Goal: Browse casually

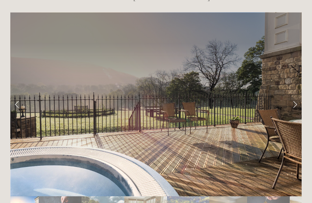
scroll to position [990, 0]
click at [292, 95] on link "Next Slide" at bounding box center [295, 104] width 13 height 18
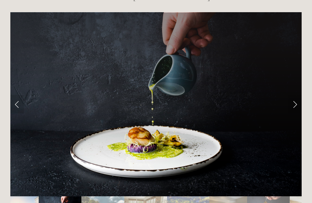
click at [296, 95] on link "Next Slide" at bounding box center [295, 104] width 13 height 18
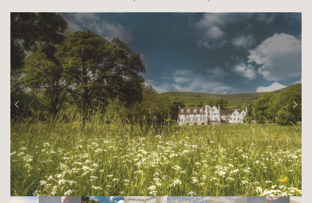
click at [293, 95] on link "Next Slide" at bounding box center [295, 104] width 13 height 18
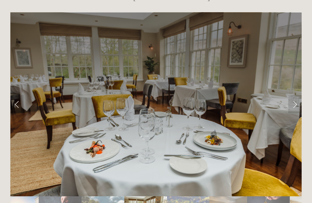
click at [297, 95] on link "Next Slide" at bounding box center [295, 104] width 13 height 18
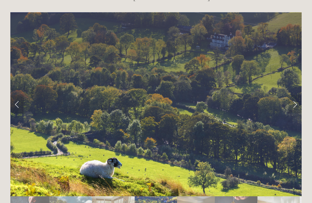
click at [294, 95] on link "Next Slide" at bounding box center [295, 104] width 13 height 18
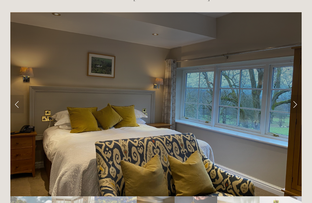
click at [297, 95] on link "Next Slide" at bounding box center [295, 104] width 13 height 18
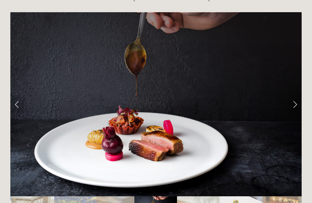
click at [294, 95] on link "Next Slide" at bounding box center [295, 104] width 13 height 18
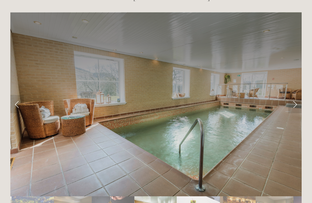
click at [298, 95] on link "Next Slide" at bounding box center [295, 104] width 13 height 18
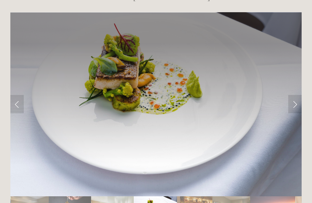
click at [298, 95] on link "Next Slide" at bounding box center [295, 104] width 13 height 18
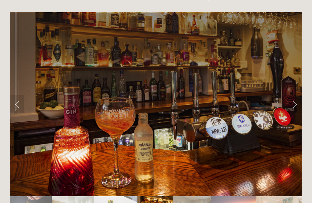
click at [297, 95] on link "Next Slide" at bounding box center [295, 104] width 13 height 18
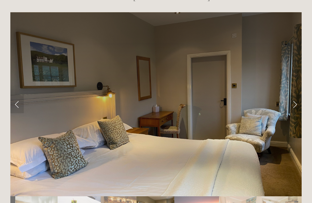
click at [298, 95] on link "Next Slide" at bounding box center [295, 104] width 13 height 18
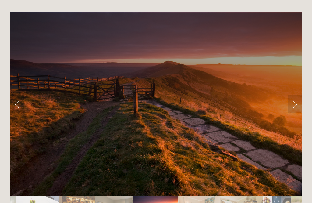
click at [295, 95] on link "Next Slide" at bounding box center [295, 104] width 13 height 18
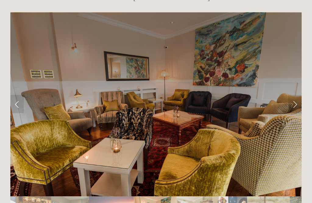
click at [299, 95] on link "Next Slide" at bounding box center [295, 104] width 13 height 18
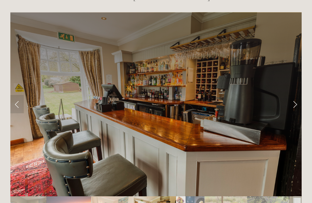
click at [298, 95] on link "Next Slide" at bounding box center [295, 104] width 13 height 18
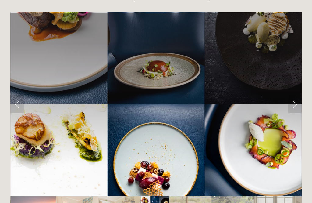
click at [298, 95] on link "Next Slide" at bounding box center [295, 104] width 13 height 18
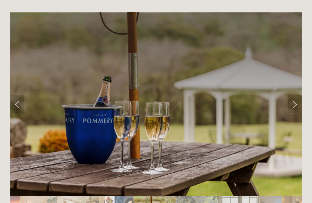
click at [300, 95] on link "Next Slide" at bounding box center [295, 104] width 13 height 18
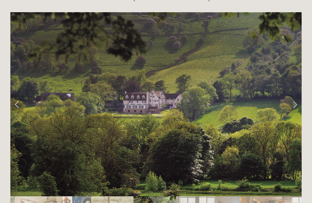
click at [293, 95] on link "Next Slide" at bounding box center [295, 104] width 13 height 18
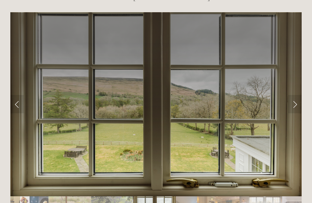
click at [299, 95] on link "Next Slide" at bounding box center [295, 104] width 13 height 18
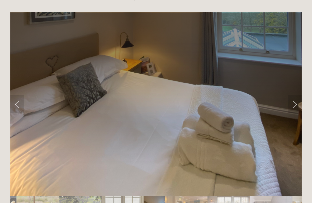
click at [299, 95] on link "Next Slide" at bounding box center [295, 104] width 13 height 18
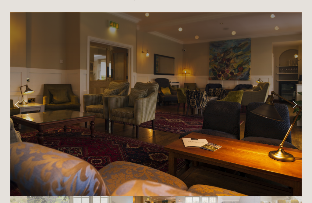
click at [298, 95] on link "Next Slide" at bounding box center [295, 104] width 13 height 18
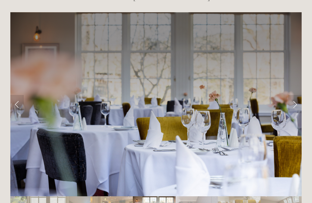
click at [300, 95] on link "Next Slide" at bounding box center [295, 104] width 13 height 18
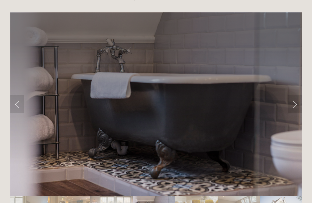
click at [299, 95] on link "Next Slide" at bounding box center [295, 104] width 13 height 18
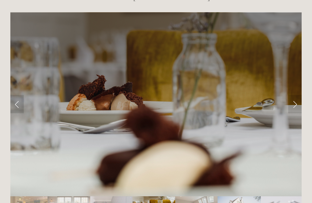
click at [299, 95] on link "Next Slide" at bounding box center [295, 104] width 13 height 18
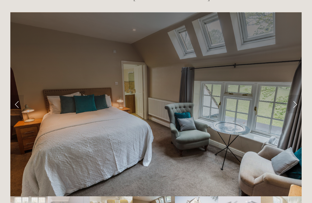
click at [301, 95] on link "Next Slide" at bounding box center [295, 104] width 13 height 18
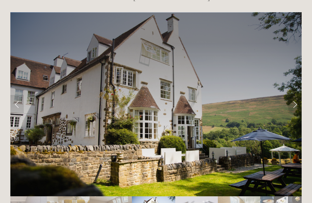
click at [7, 87] on div at bounding box center [156, 118] width 302 height 223
click at [17, 95] on link "Previous Slide" at bounding box center [16, 104] width 13 height 18
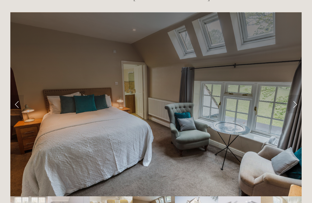
click at [16, 95] on link "Previous Slide" at bounding box center [16, 104] width 13 height 18
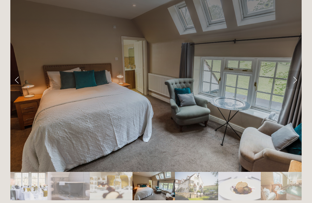
scroll to position [1010, 0]
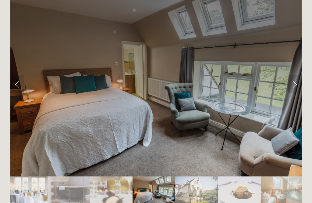
click at [204, 189] on div at bounding box center [156, 189] width 292 height 0
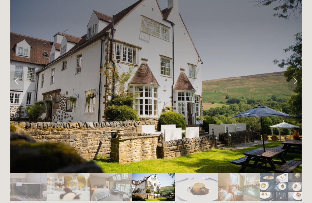
scroll to position [1014, 0]
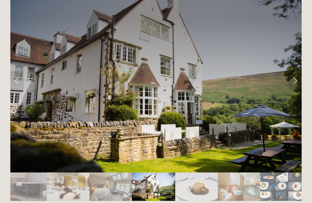
click at [294, 71] on link "Next Slide" at bounding box center [295, 80] width 13 height 18
click at [296, 71] on link "Next Slide" at bounding box center [295, 80] width 13 height 18
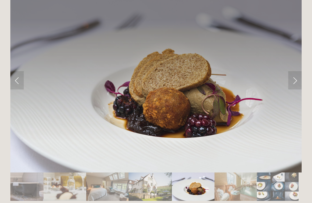
click at [299, 71] on link "Next Slide" at bounding box center [295, 80] width 13 height 18
click at [298, 71] on link "Next Slide" at bounding box center [295, 80] width 13 height 18
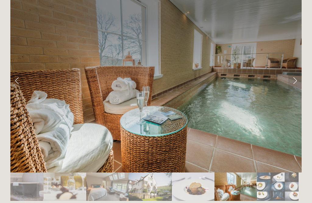
click at [296, 71] on link "Next Slide" at bounding box center [295, 80] width 13 height 18
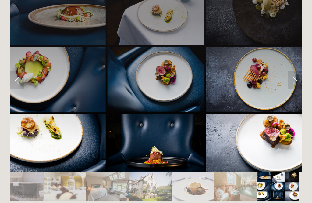
click at [297, 71] on link "Next Slide" at bounding box center [295, 80] width 13 height 18
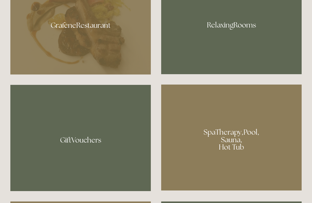
scroll to position [389, 0]
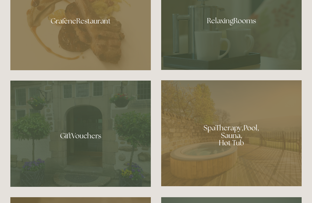
click at [118, 144] on div at bounding box center [80, 134] width 141 height 106
